Goal: Task Accomplishment & Management: Complete application form

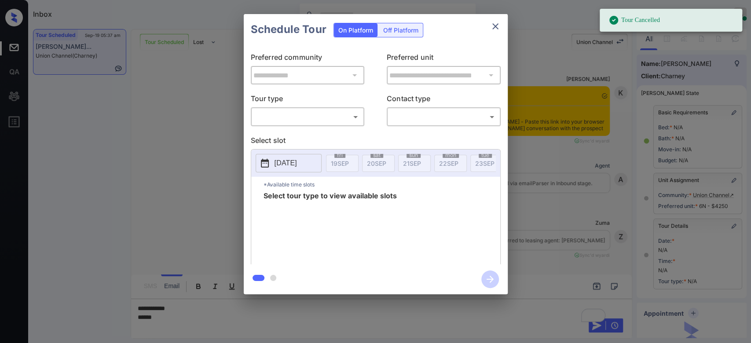
scroll to position [95, 0]
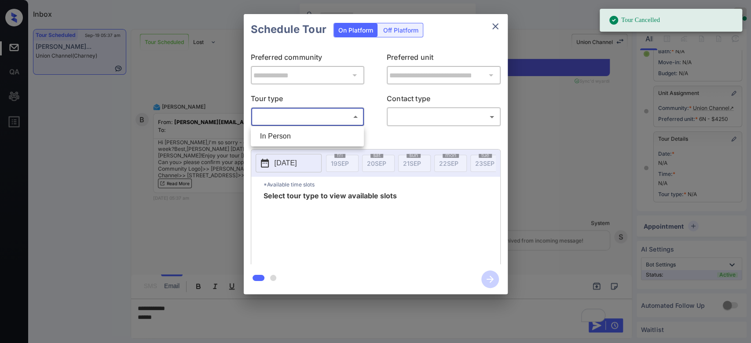
click at [304, 119] on body "Tour Cancelled Inbox Mukesh Online Set yourself offline Set yourself on break P…" at bounding box center [375, 171] width 751 height 343
click at [283, 129] on li "In Person" at bounding box center [307, 137] width 109 height 16
type input "********"
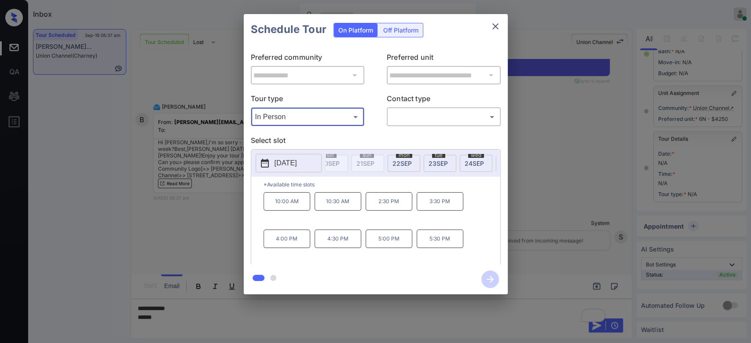
scroll to position [0, 52]
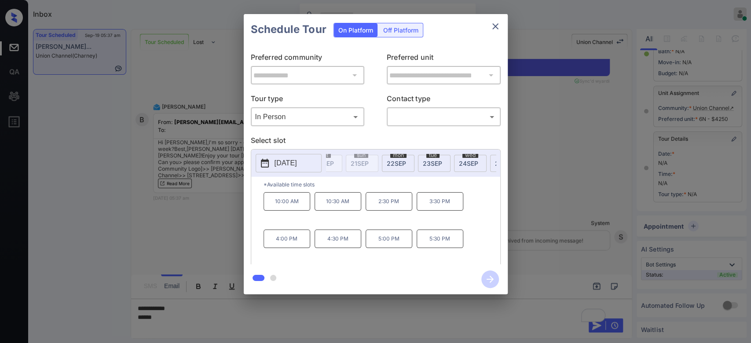
click at [471, 164] on span "24 SEP" at bounding box center [468, 163] width 19 height 7
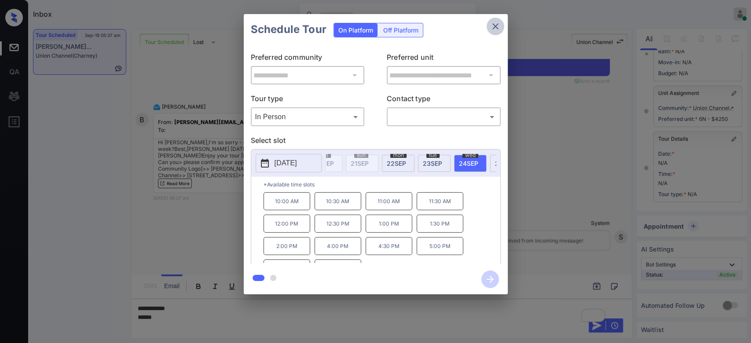
click at [497, 28] on icon "close" at bounding box center [495, 26] width 6 height 6
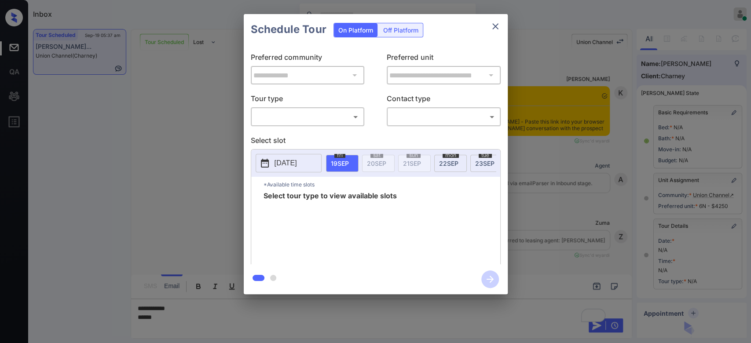
scroll to position [3373, 0]
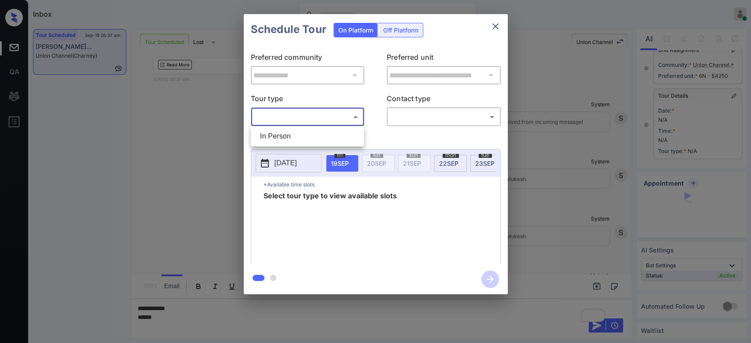
click at [331, 119] on body "Inbox Mukesh Online Set yourself offline Set yourself on break Profile Switch t…" at bounding box center [375, 171] width 751 height 343
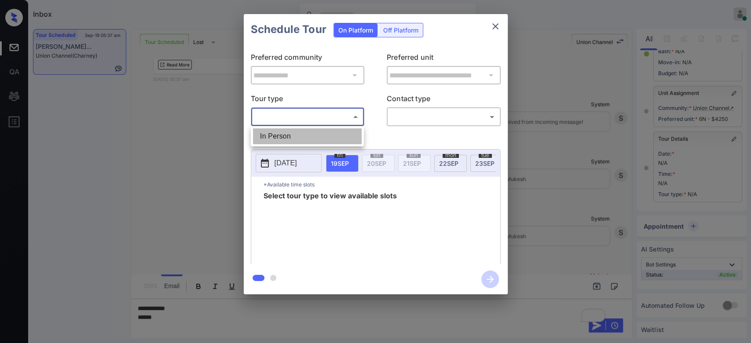
click at [292, 141] on li "In Person" at bounding box center [307, 137] width 109 height 16
type input "********"
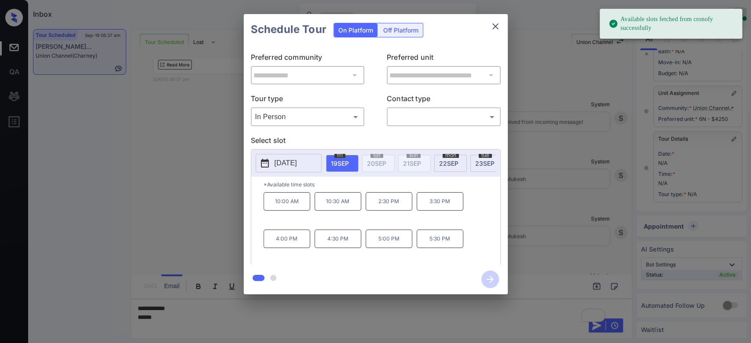
click at [474, 161] on div "tue 23 SEP" at bounding box center [486, 163] width 33 height 17
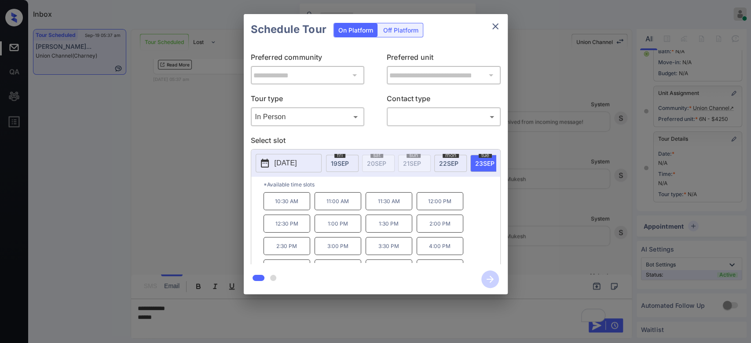
click at [289, 163] on p "2025-09-23" at bounding box center [286, 163] width 22 height 11
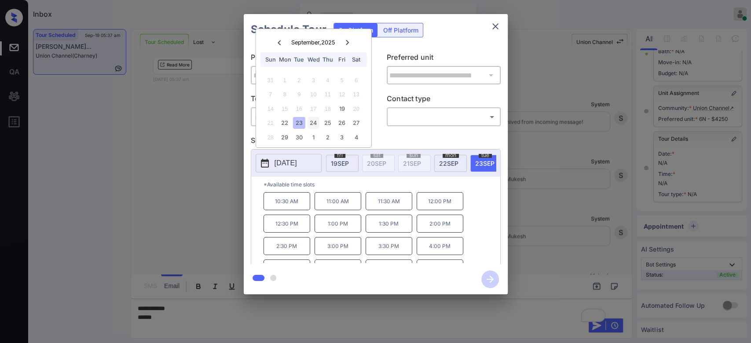
click at [313, 125] on div "24" at bounding box center [314, 123] width 12 height 12
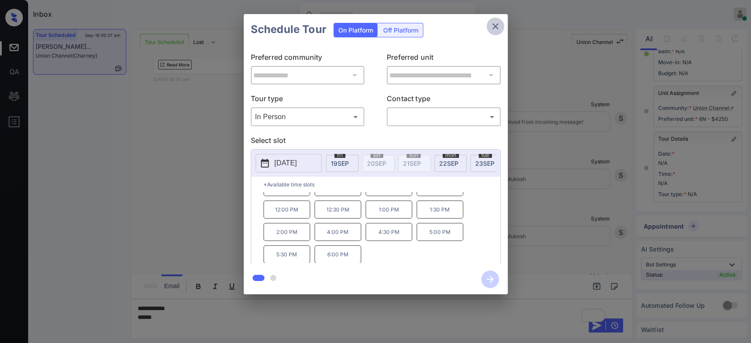
click at [492, 31] on icon "close" at bounding box center [495, 26] width 11 height 11
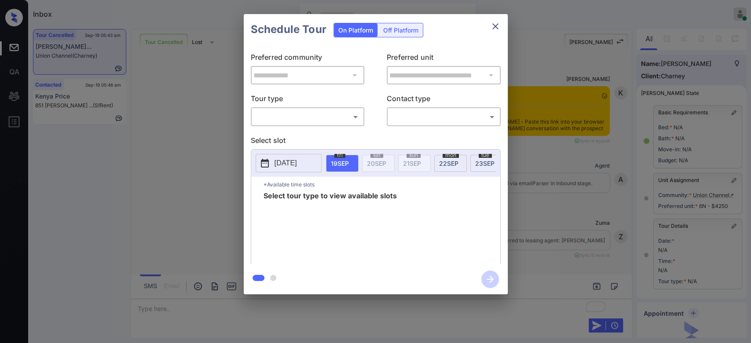
scroll to position [3725, 0]
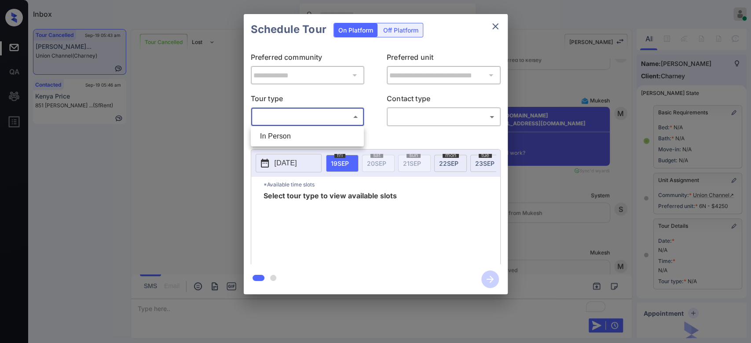
click at [303, 123] on body "Inbox Mukesh Online Set yourself offline Set yourself on break Profile Switch t…" at bounding box center [375, 171] width 751 height 343
drag, startPoint x: 297, startPoint y: 136, endPoint x: 310, endPoint y: 137, distance: 13.3
click at [310, 137] on li "In Person" at bounding box center [307, 137] width 109 height 16
type input "********"
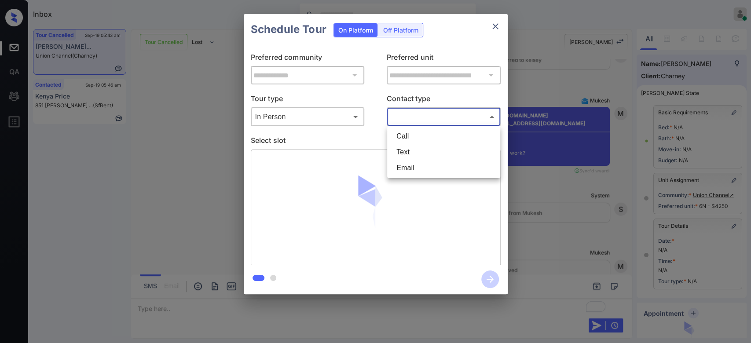
drag, startPoint x: 442, startPoint y: 115, endPoint x: 430, endPoint y: 147, distance: 34.2
click at [430, 147] on body "Inbox Mukesh Online Set yourself offline Set yourself on break Profile Switch t…" at bounding box center [375, 171] width 751 height 343
click at [430, 147] on li "Text" at bounding box center [443, 152] width 109 height 16
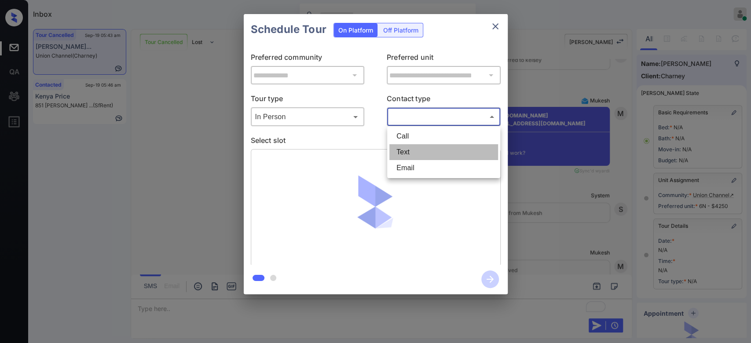
type input "****"
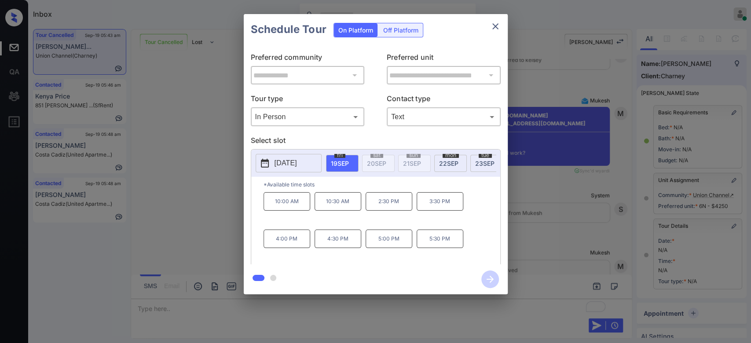
click at [297, 160] on p "[DATE]" at bounding box center [286, 163] width 22 height 11
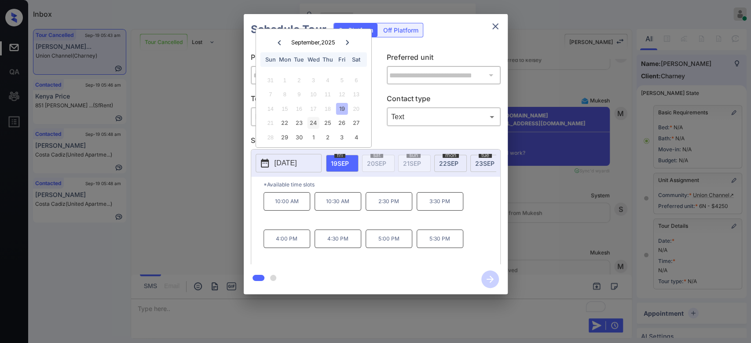
click at [313, 123] on div "24" at bounding box center [314, 123] width 12 height 12
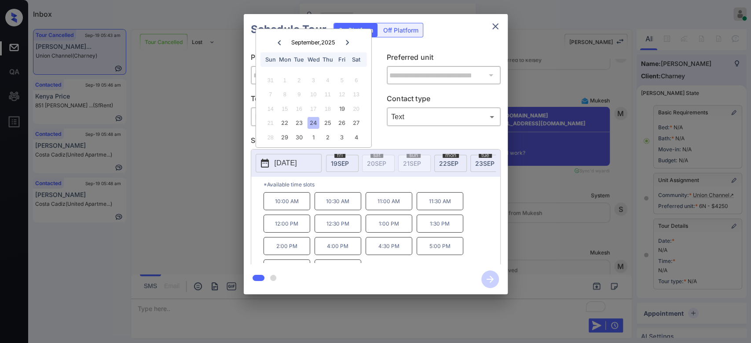
scroll to position [14, 0]
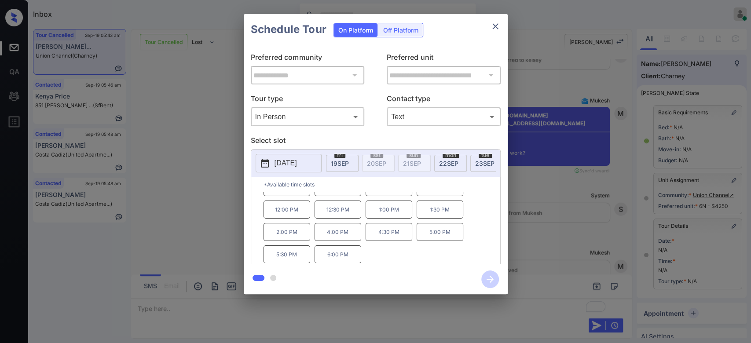
click at [291, 259] on p "5:30 PM" at bounding box center [287, 255] width 47 height 18
click at [488, 280] on icon "button" at bounding box center [490, 279] width 7 height 7
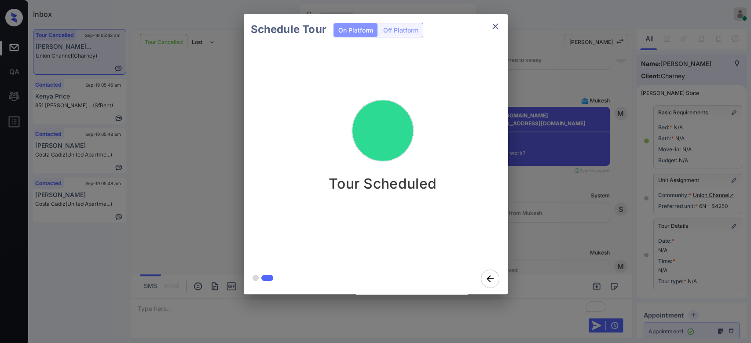
click at [568, 117] on div "Schedule Tour On Platform Off Platform Tour Scheduled" at bounding box center [375, 154] width 751 height 308
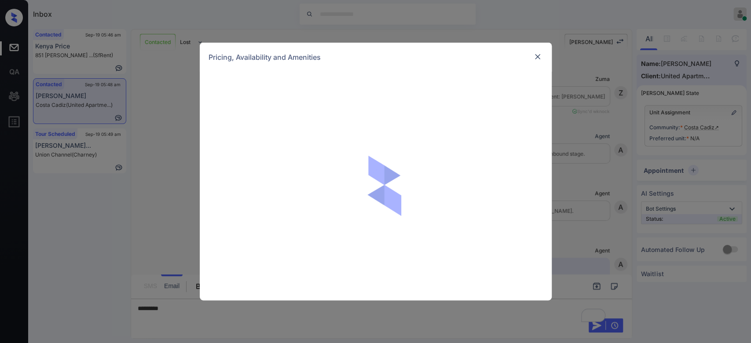
scroll to position [917, 0]
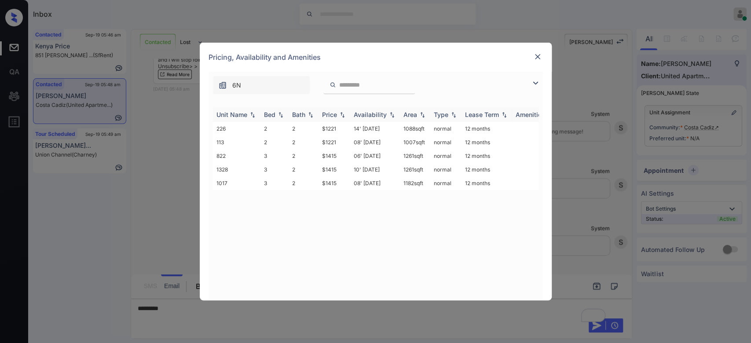
click at [334, 115] on div "Price" at bounding box center [329, 114] width 15 height 7
click at [327, 129] on td "$1221" at bounding box center [335, 129] width 32 height 14
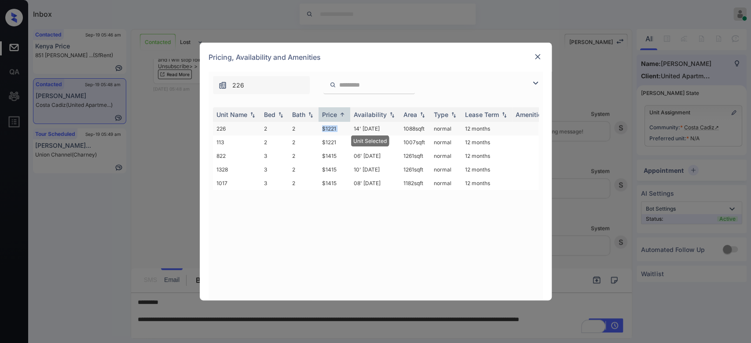
click at [327, 129] on td "$1221" at bounding box center [335, 129] width 32 height 14
click at [536, 58] on img at bounding box center [537, 56] width 9 height 9
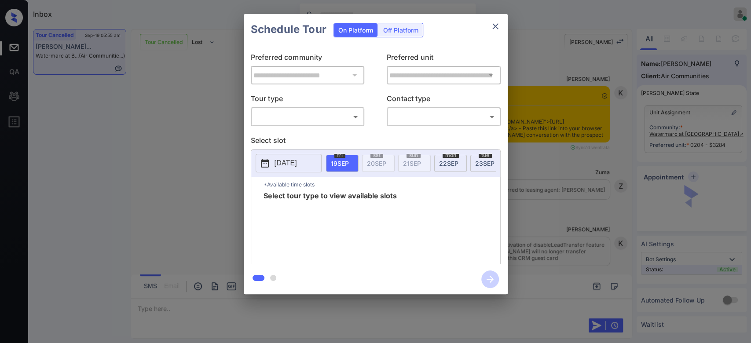
scroll to position [4052, 0]
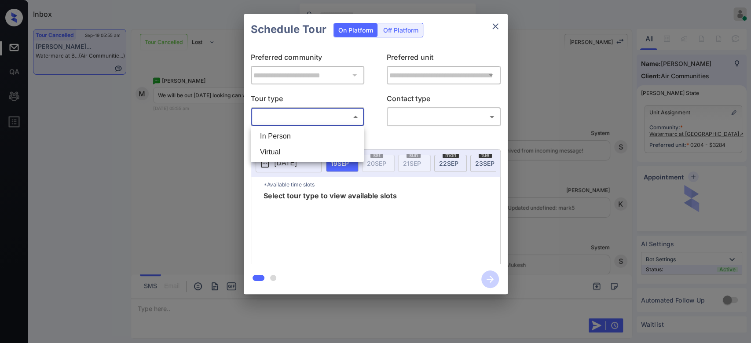
click at [311, 114] on body "Inbox Mukesh Online Set yourself offline Set yourself on break Profile Switch t…" at bounding box center [375, 171] width 751 height 343
click at [300, 132] on li "In Person" at bounding box center [307, 137] width 109 height 16
type input "********"
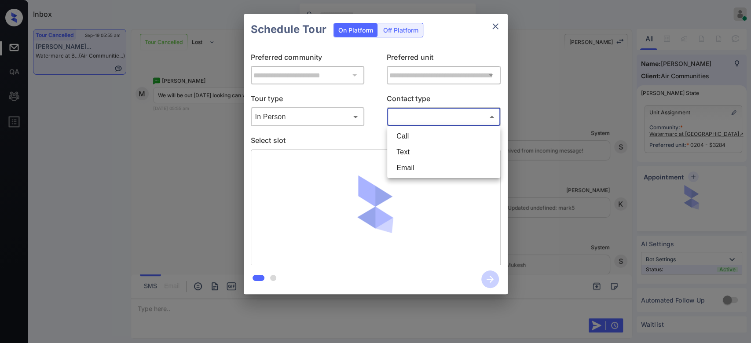
click at [422, 117] on body "Inbox Mukesh Online Set yourself offline Set yourself on break Profile Switch t…" at bounding box center [375, 171] width 751 height 343
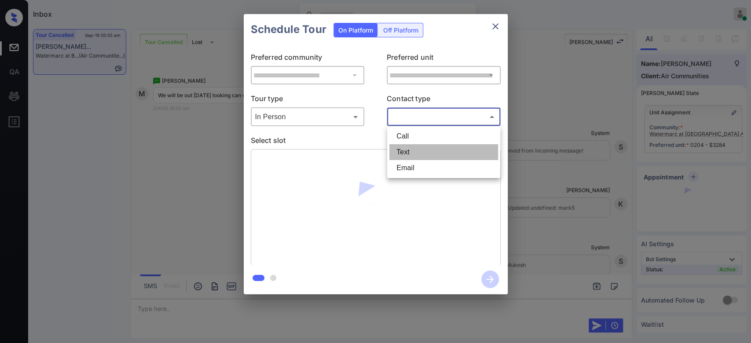
click at [415, 151] on li "Text" at bounding box center [443, 152] width 109 height 16
type input "****"
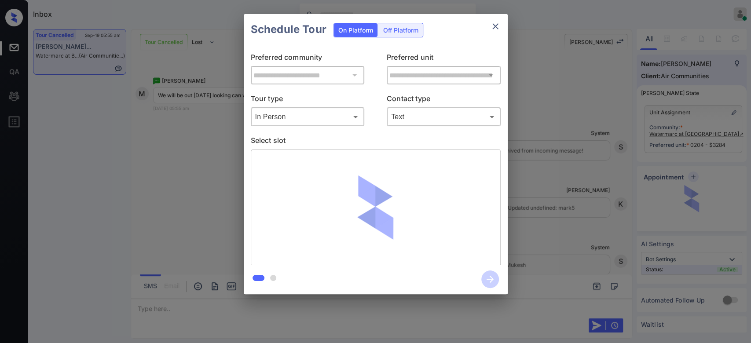
click at [465, 37] on div "Schedule Tour On Platform Off Platform" at bounding box center [376, 29] width 264 height 31
click at [454, 36] on div "Schedule Tour On Platform Off Platform" at bounding box center [376, 29] width 264 height 31
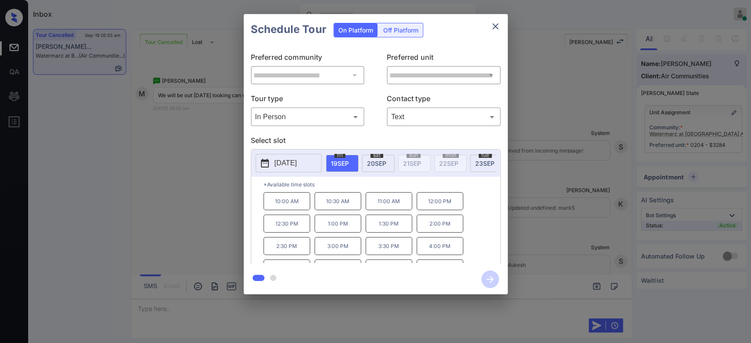
click at [290, 166] on p "[DATE]" at bounding box center [286, 163] width 22 height 11
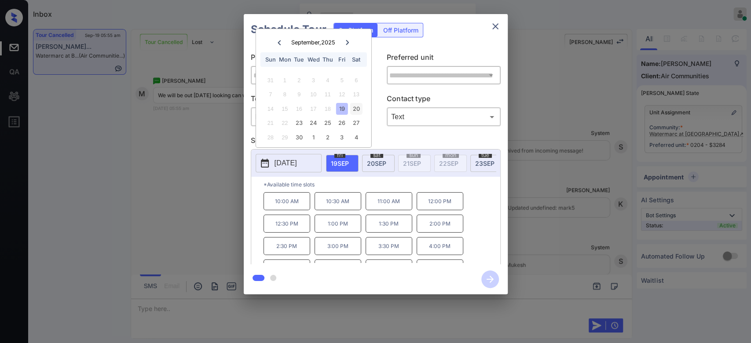
click at [359, 109] on div "20" at bounding box center [356, 109] width 12 height 12
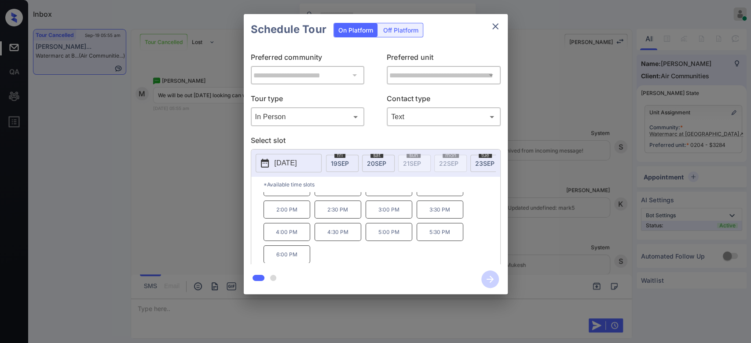
click at [482, 217] on div "10:30 AM 12:00 PM 1:00 PM 1:30 PM 2:00 PM 2:30 PM 3:00 PM 3:30 PM 4:00 PM 4:30 …" at bounding box center [382, 227] width 237 height 70
click at [494, 29] on icon "close" at bounding box center [495, 26] width 11 height 11
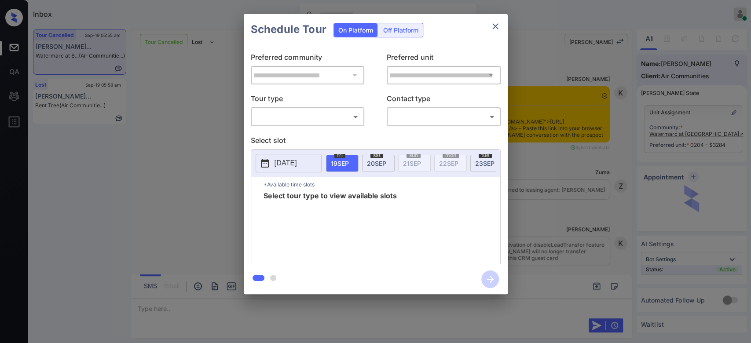
scroll to position [4052, 0]
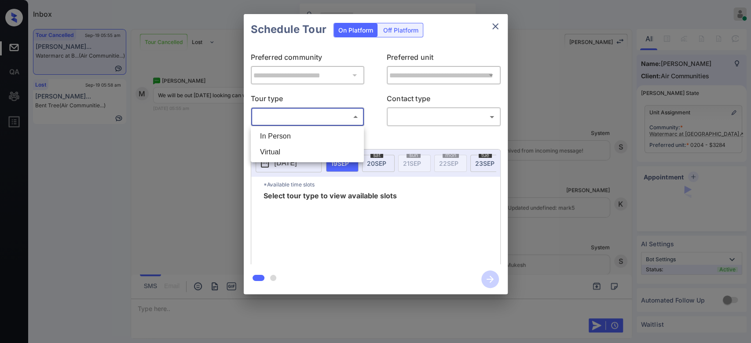
drag, startPoint x: 331, startPoint y: 116, endPoint x: 300, endPoint y: 141, distance: 39.4
click at [300, 141] on body "Inbox Mukesh Online Set yourself offline Set yourself on break Profile Switch t…" at bounding box center [375, 171] width 751 height 343
click at [300, 141] on li "In Person" at bounding box center [307, 137] width 109 height 16
type input "********"
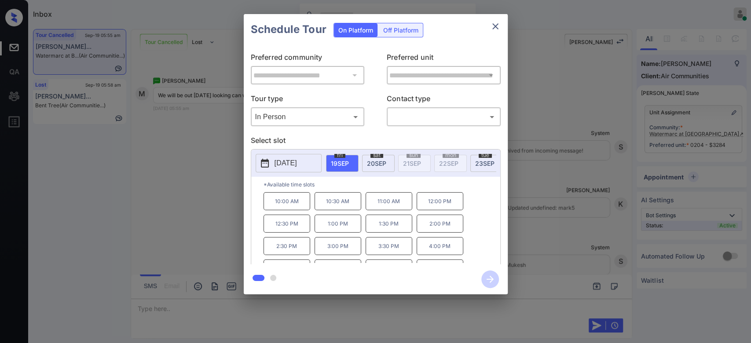
click at [381, 167] on div "sat 20 SEP" at bounding box center [378, 163] width 33 height 17
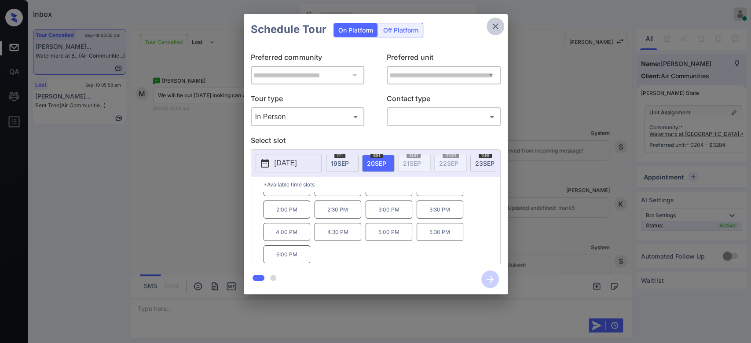
click at [491, 23] on icon "close" at bounding box center [495, 26] width 11 height 11
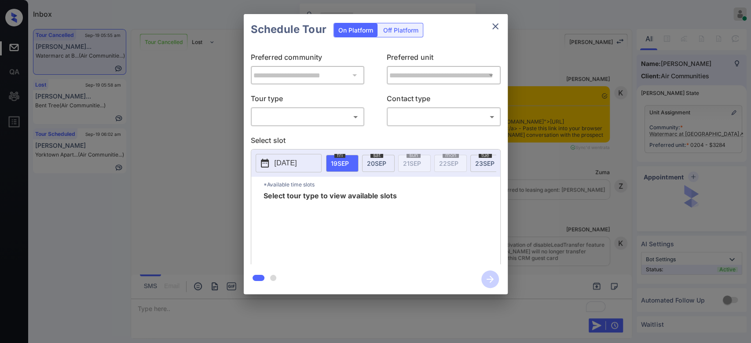
scroll to position [4105, 0]
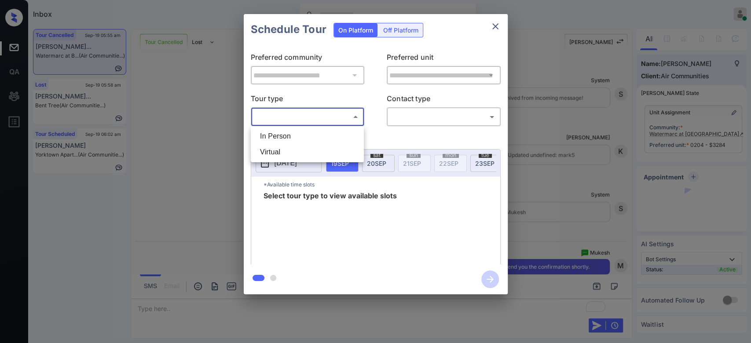
click at [350, 116] on body "Inbox Mukesh Online Set yourself offline Set yourself on break Profile Switch t…" at bounding box center [375, 171] width 751 height 343
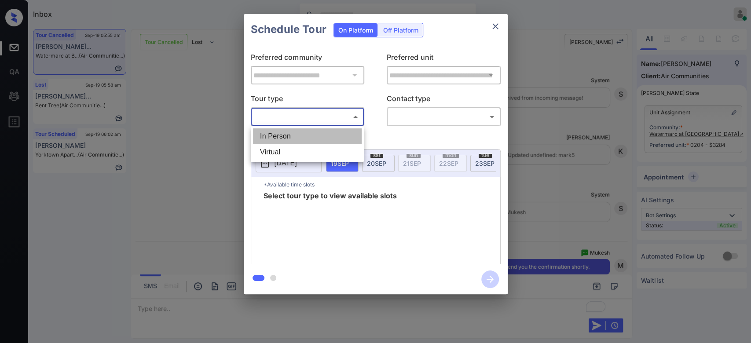
click at [306, 132] on li "In Person" at bounding box center [307, 137] width 109 height 16
type input "********"
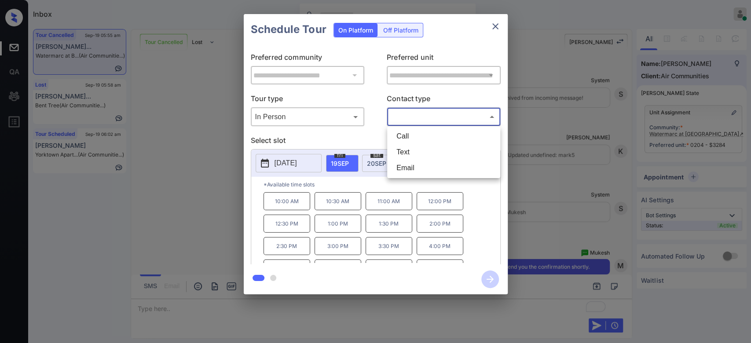
drag, startPoint x: 412, startPoint y: 117, endPoint x: 401, endPoint y: 157, distance: 40.7
click at [401, 157] on body "Available slots fetched from cronofy successfully Inbox Mukesh Online Set yours…" at bounding box center [375, 171] width 751 height 343
click at [401, 157] on li "Text" at bounding box center [443, 152] width 109 height 16
type input "****"
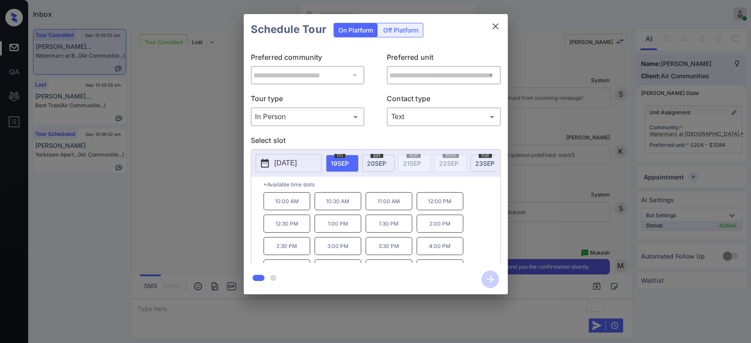
click at [385, 160] on span "20 SEP" at bounding box center [376, 163] width 19 height 7
click at [301, 252] on p "4:00 PM" at bounding box center [287, 246] width 47 height 18
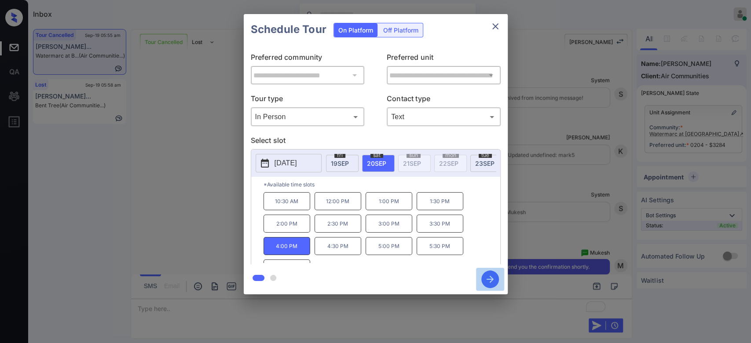
click at [490, 280] on icon "button" at bounding box center [490, 280] width 18 height 18
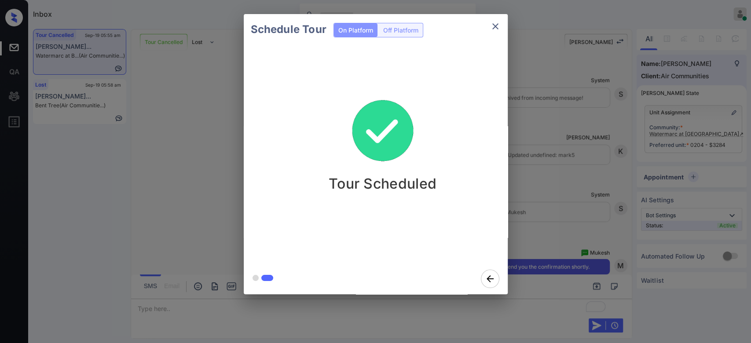
click at [561, 55] on div "Schedule Tour On Platform Off Platform Tour Scheduled" at bounding box center [375, 154] width 751 height 308
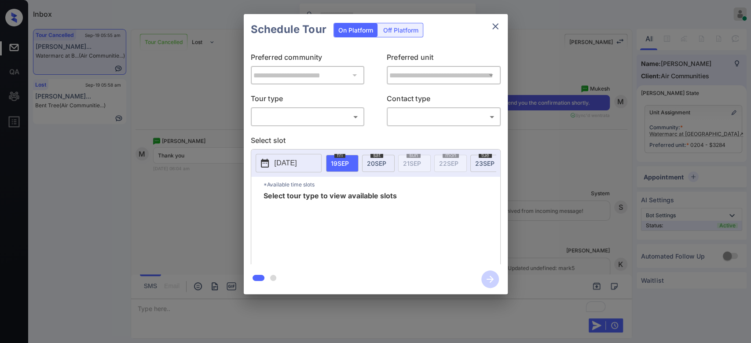
scroll to position [4272, 0]
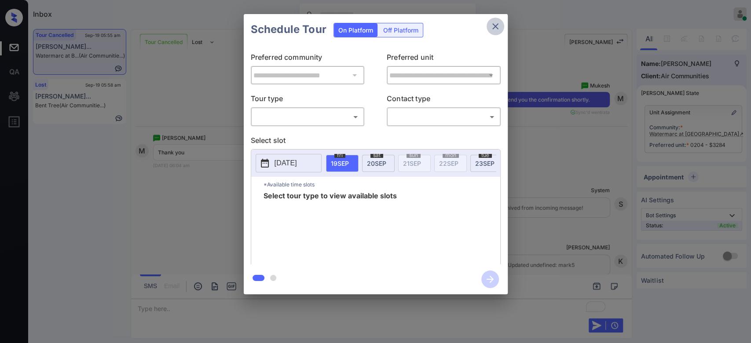
click at [496, 26] on icon "close" at bounding box center [495, 26] width 6 height 6
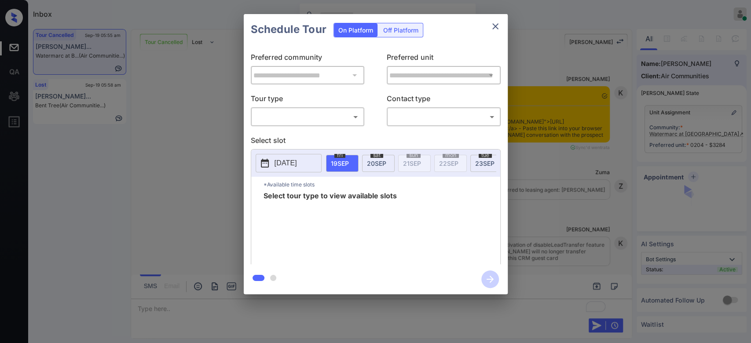
scroll to position [4272, 0]
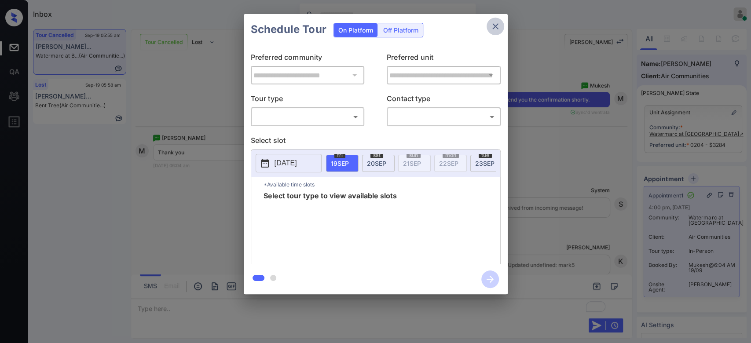
click at [496, 30] on icon "close" at bounding box center [495, 26] width 11 height 11
